Goal: Find specific page/section: Find specific page/section

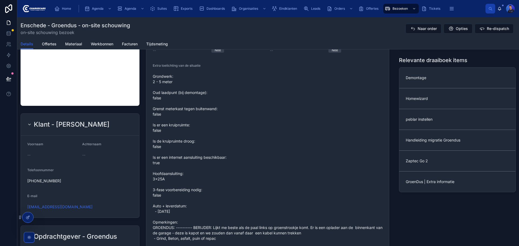
scroll to position [325, 0]
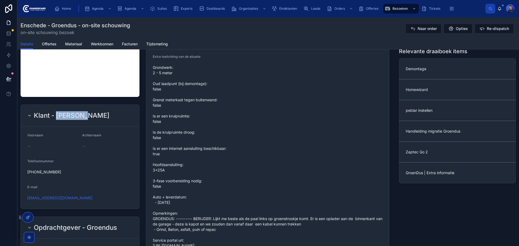
drag, startPoint x: 57, startPoint y: 115, endPoint x: 83, endPoint y: 117, distance: 26.0
click at [83, 117] on h2 "Klant - [PERSON_NAME]" at bounding box center [72, 115] width 76 height 9
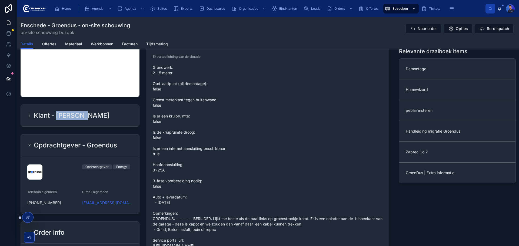
copy h2 "[PERSON_NAME]"
click at [29, 114] on icon at bounding box center [29, 116] width 4 height 4
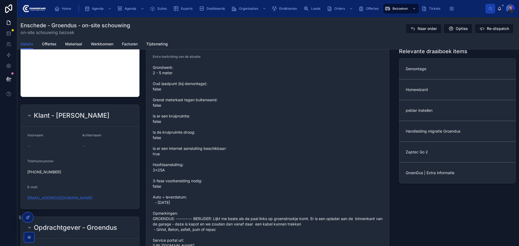
click at [141, 97] on div at bounding box center [80, 66] width 126 height 67
